Goal: Browse casually: Explore the website without a specific task or goal

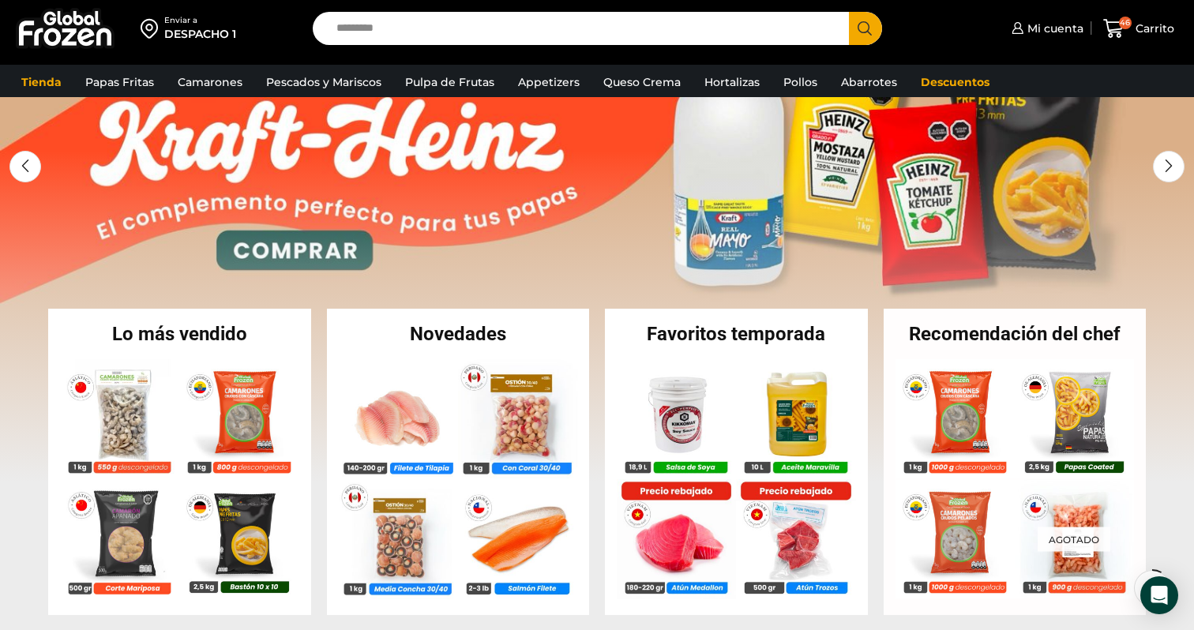
scroll to position [141, 0]
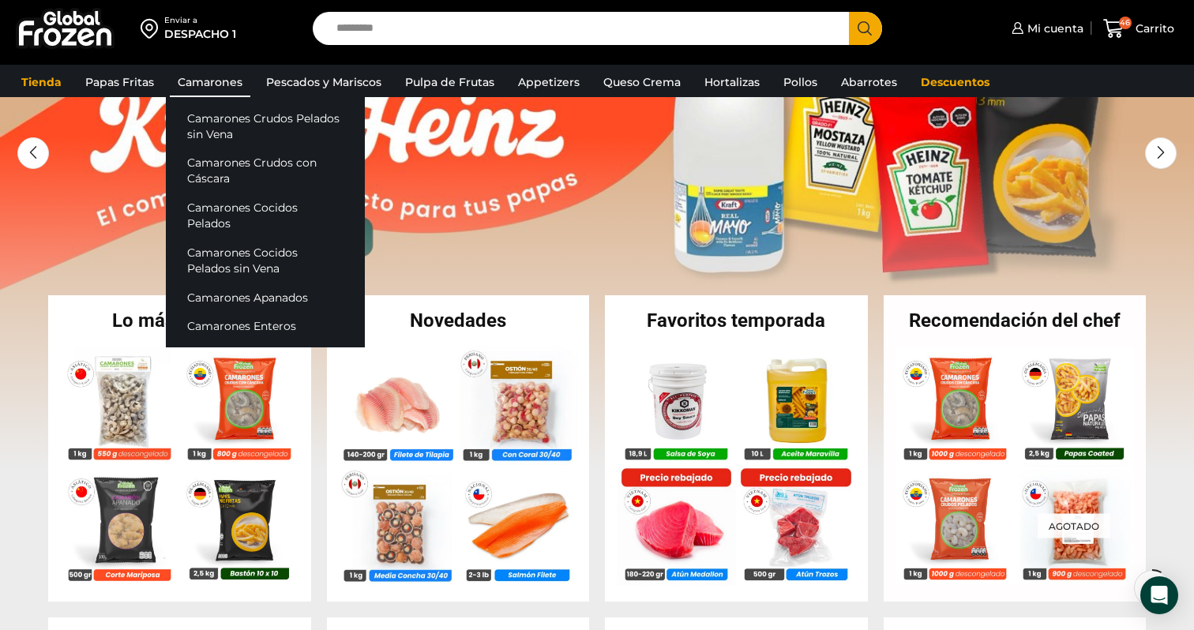
click at [218, 85] on link "Camarones" at bounding box center [210, 82] width 81 height 30
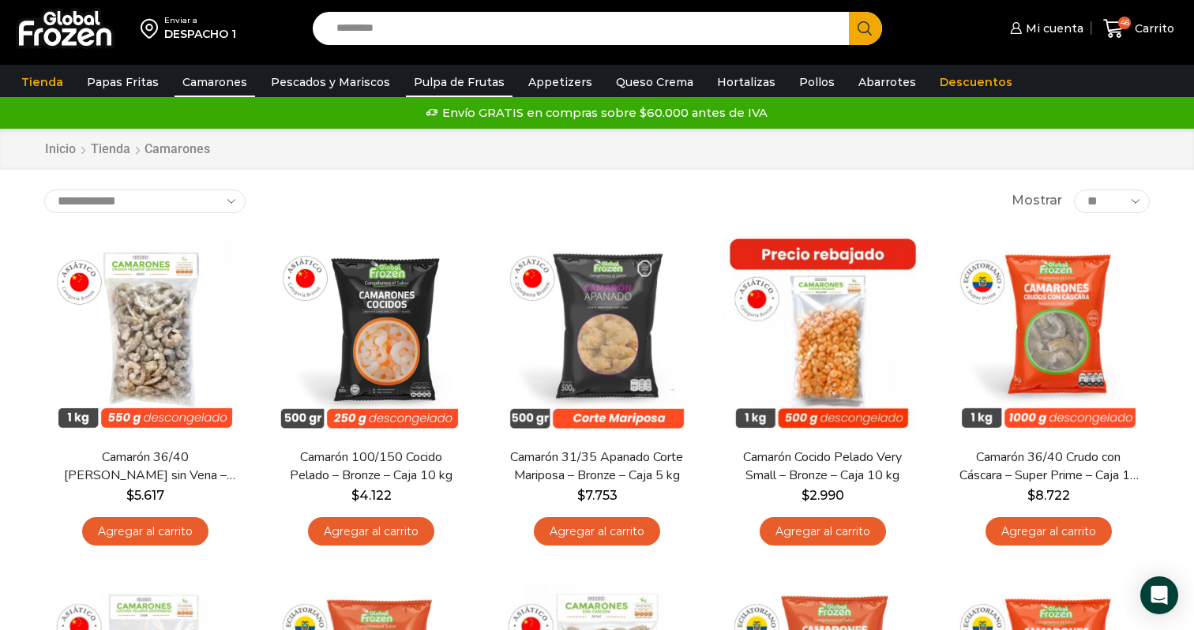
click at [450, 77] on link "Pulpa de Frutas" at bounding box center [459, 82] width 107 height 30
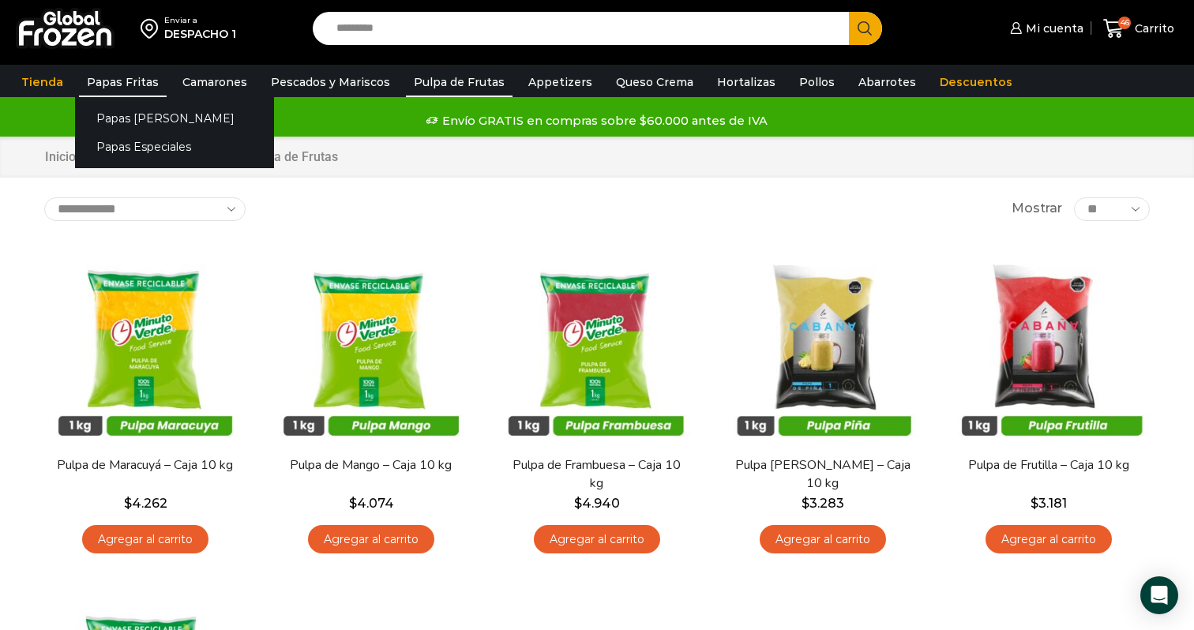
click at [114, 77] on link "Papas Fritas" at bounding box center [123, 82] width 88 height 30
